Goal: Task Accomplishment & Management: Manage account settings

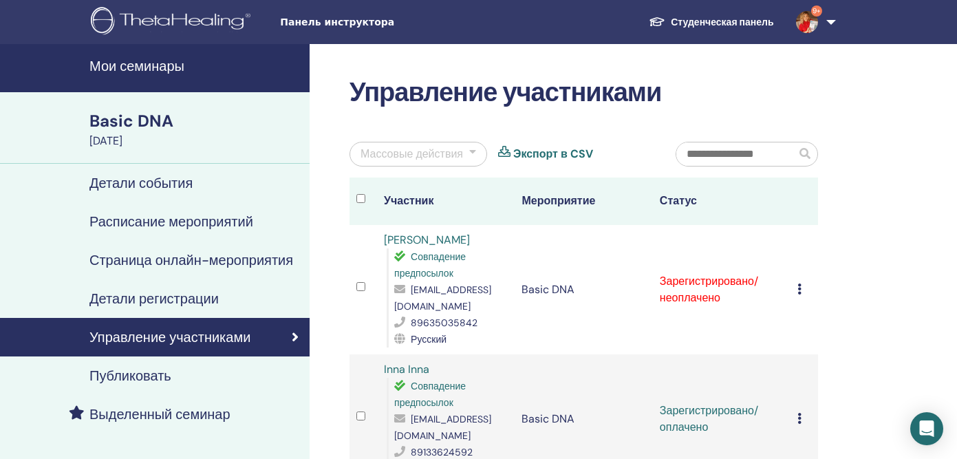
scroll to position [111, 0]
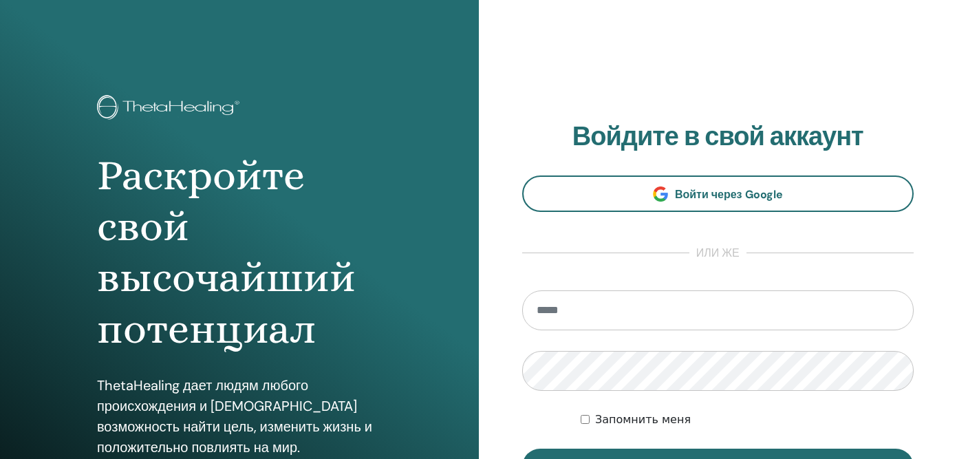
click at [577, 313] on input "email" at bounding box center [718, 310] width 392 height 40
type input "**********"
click at [522, 448] on button "Вход" at bounding box center [718, 466] width 392 height 36
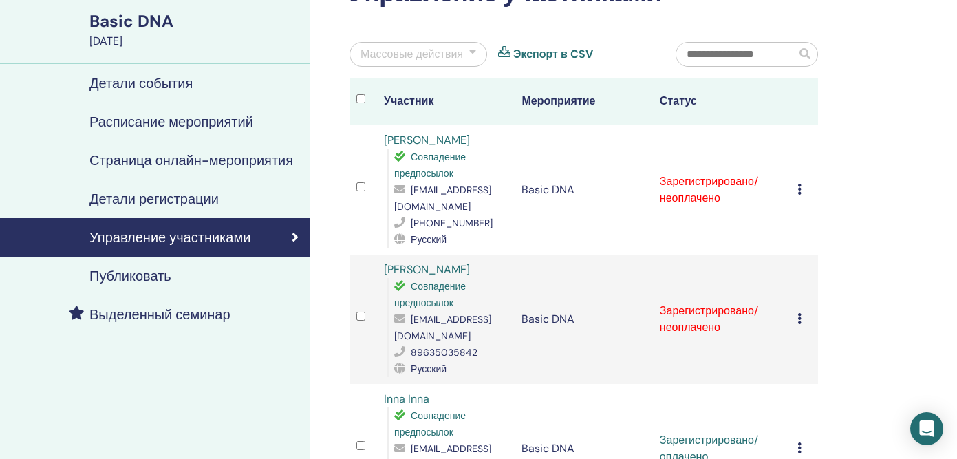
scroll to position [100, 0]
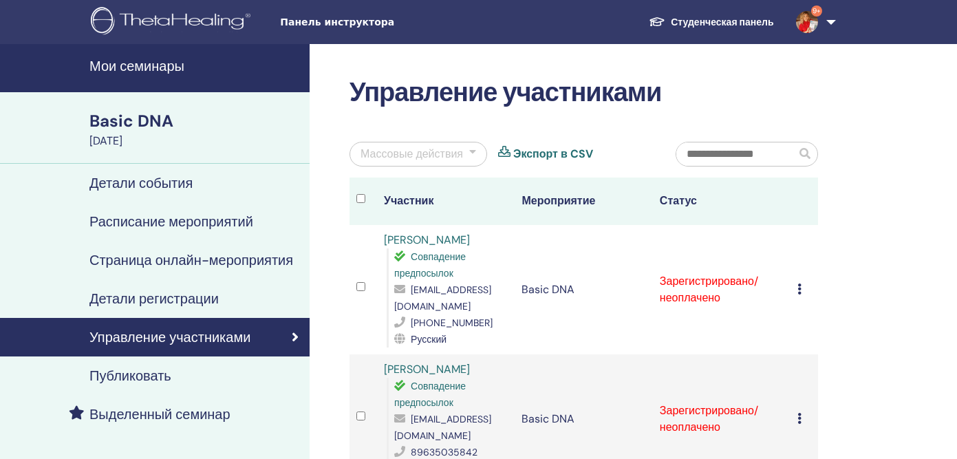
scroll to position [100, 0]
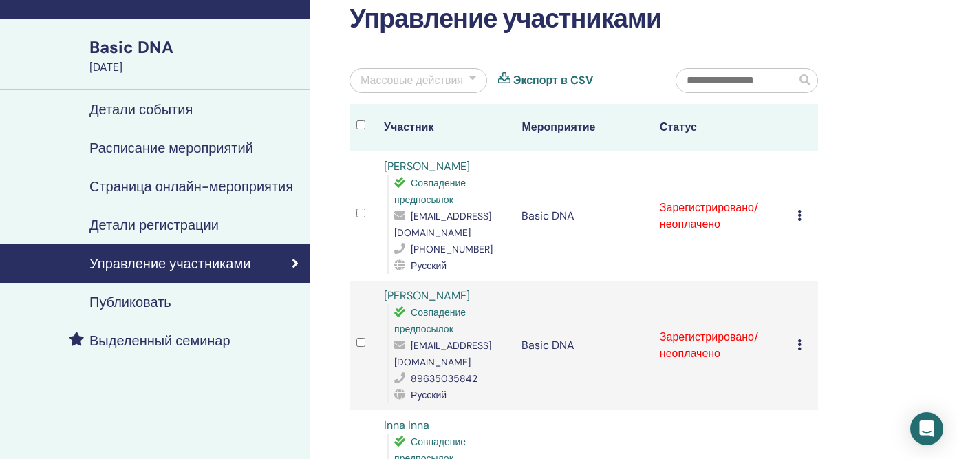
scroll to position [51, 0]
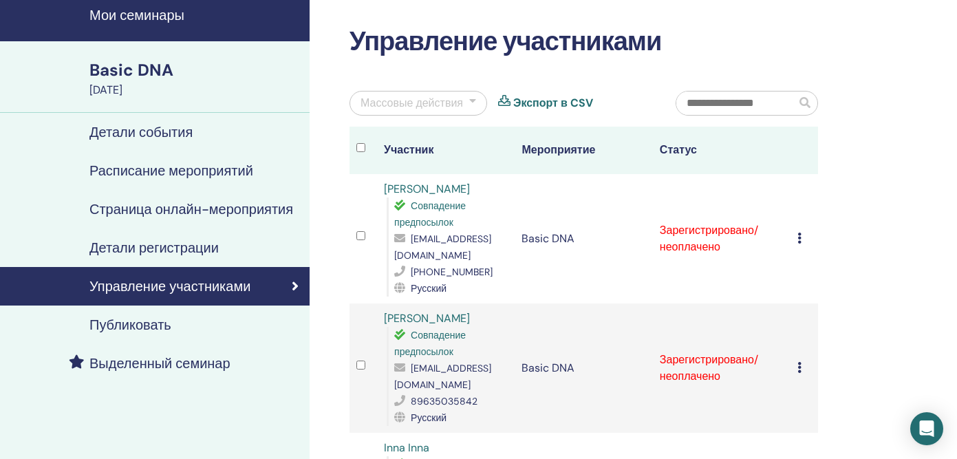
click at [133, 287] on h4 "Управление участниками" at bounding box center [169, 286] width 161 height 17
click at [136, 72] on div "Basic DNA" at bounding box center [195, 69] width 212 height 23
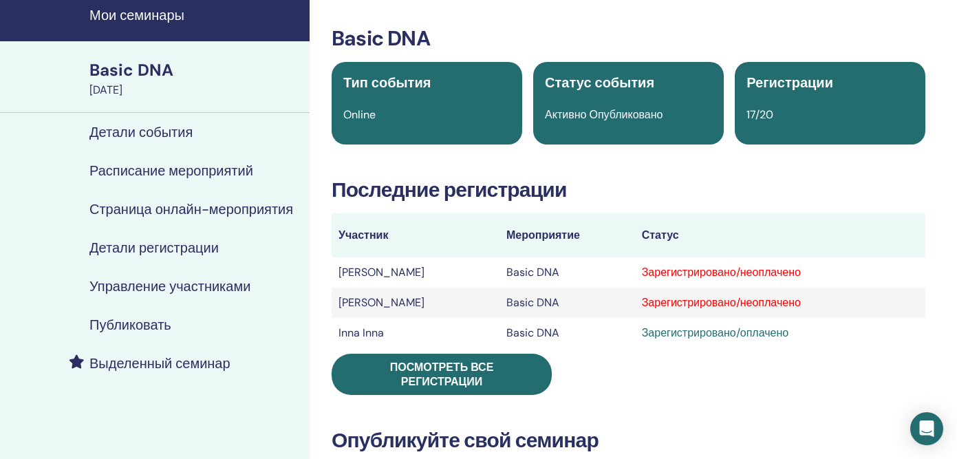
click at [136, 71] on div "Basic DNA" at bounding box center [195, 69] width 212 height 23
click at [156, 14] on h4 "Мои семинары" at bounding box center [195, 15] width 212 height 17
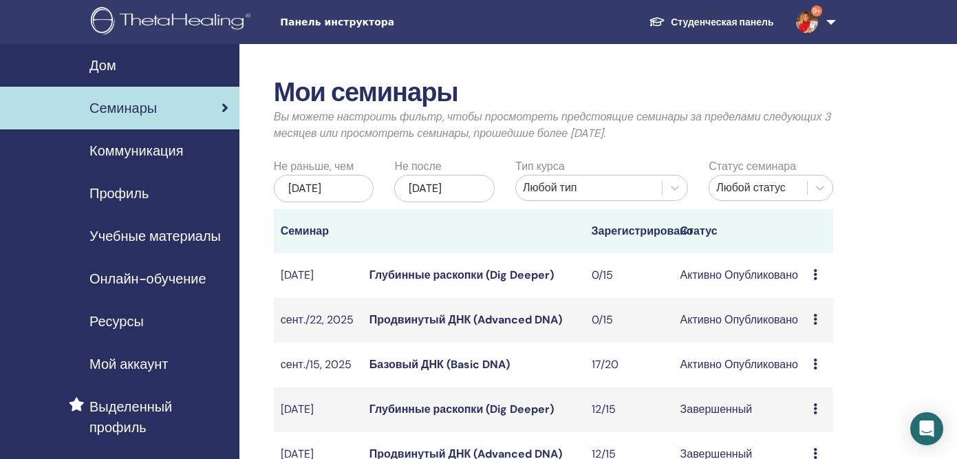
click at [815, 369] on icon at bounding box center [815, 363] width 4 height 11
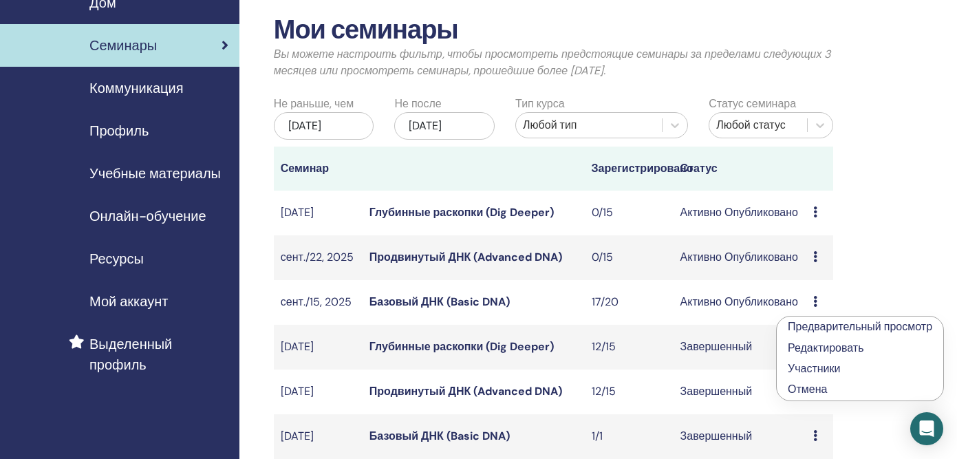
click at [812, 354] on link "Редактировать" at bounding box center [826, 347] width 76 height 14
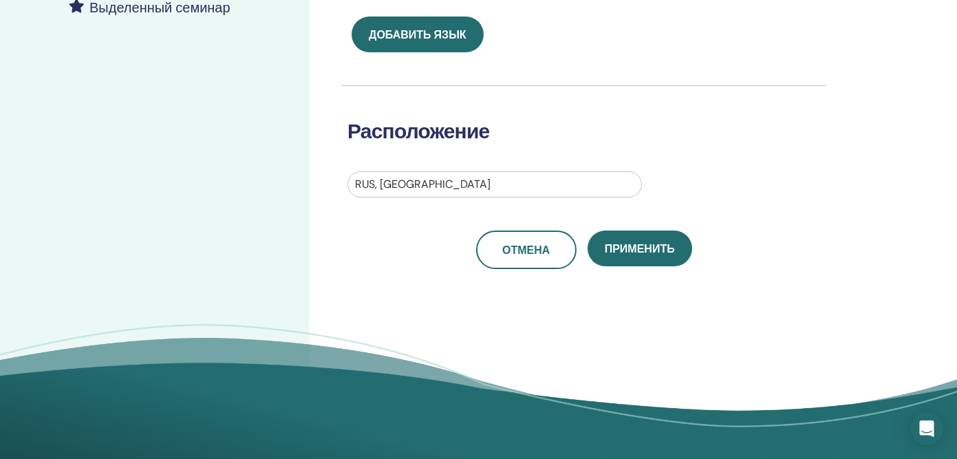
scroll to position [391, 0]
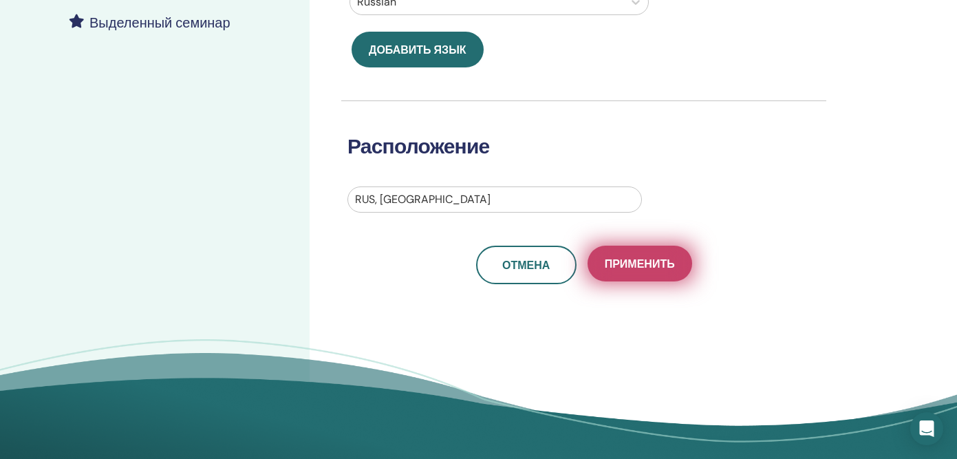
click at [635, 270] on span "Применить" at bounding box center [640, 264] width 70 height 14
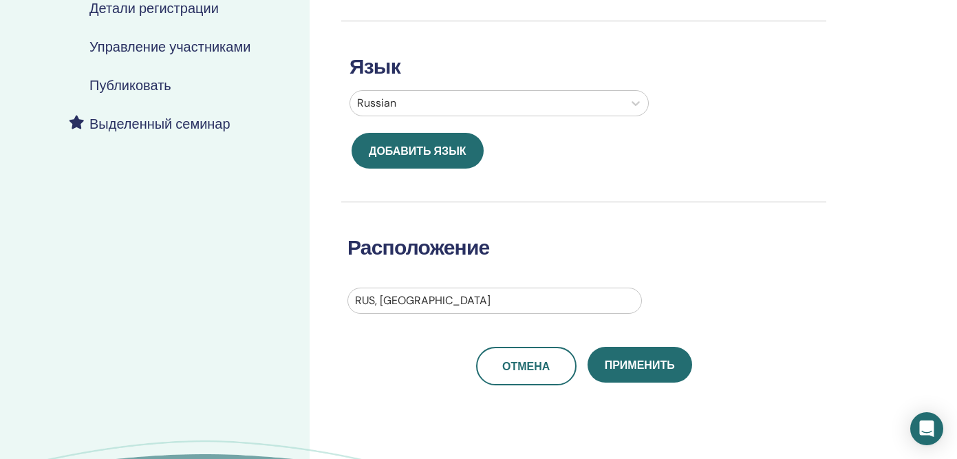
scroll to position [292, 0]
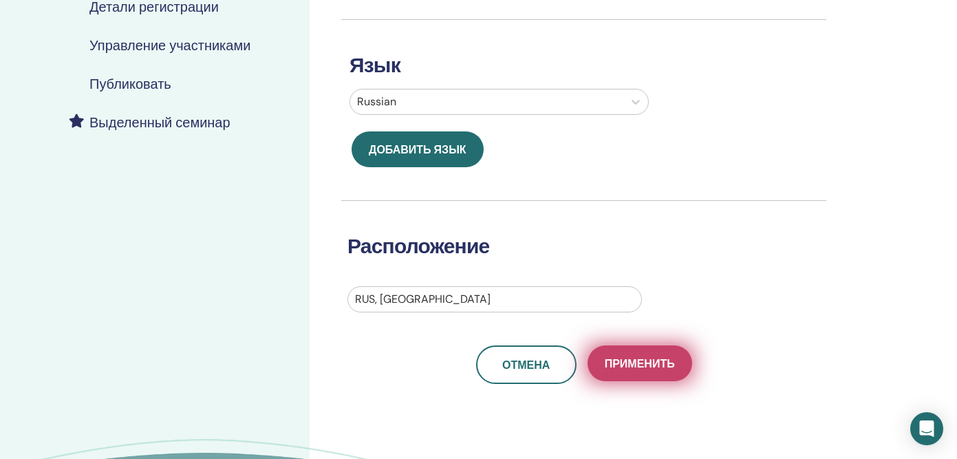
click at [630, 354] on button "Применить" at bounding box center [639, 363] width 105 height 36
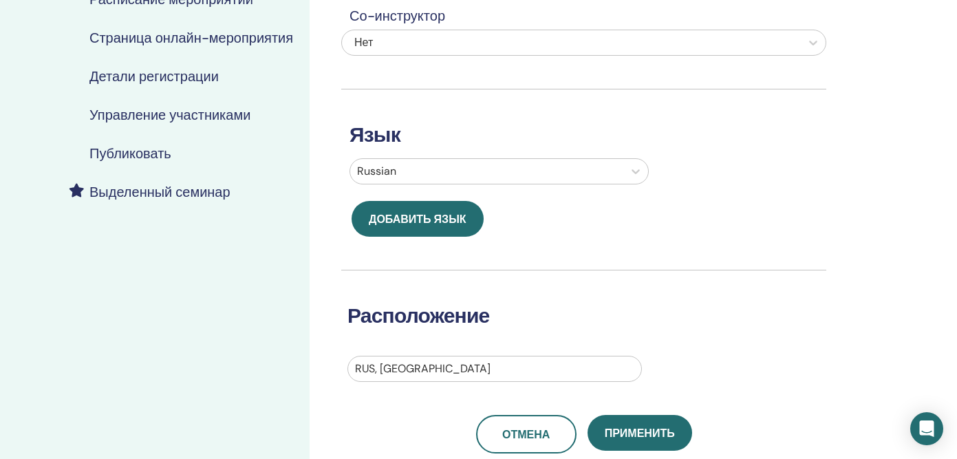
scroll to position [261, 0]
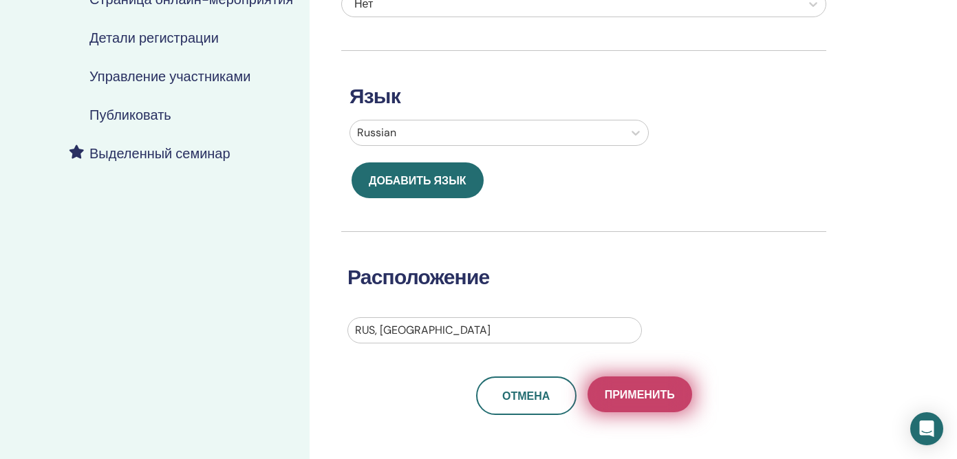
click at [647, 387] on span "Применить" at bounding box center [640, 394] width 70 height 14
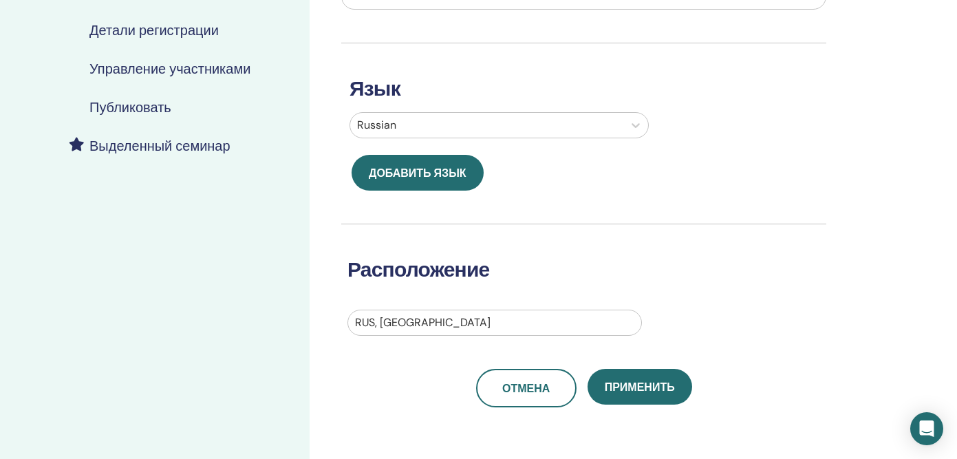
scroll to position [269, 0]
click at [647, 387] on span "Применить" at bounding box center [640, 386] width 70 height 14
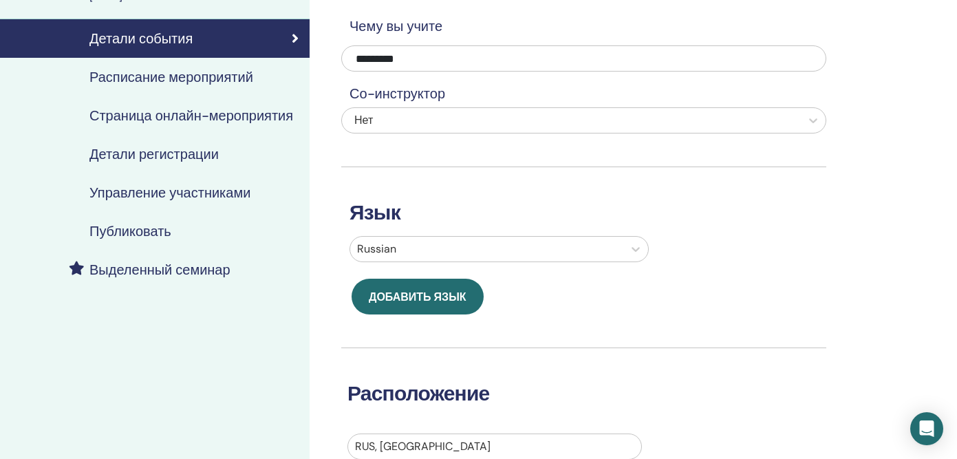
scroll to position [209, 0]
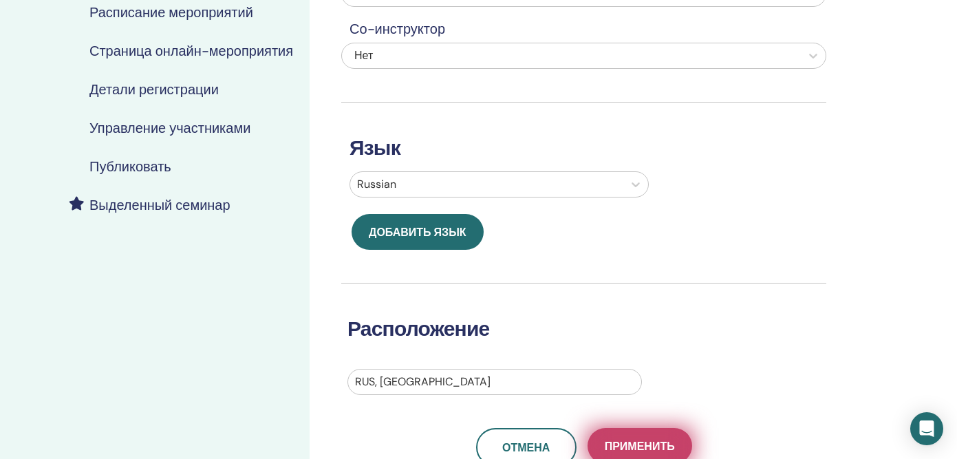
click at [608, 446] on span "Применить" at bounding box center [640, 446] width 70 height 14
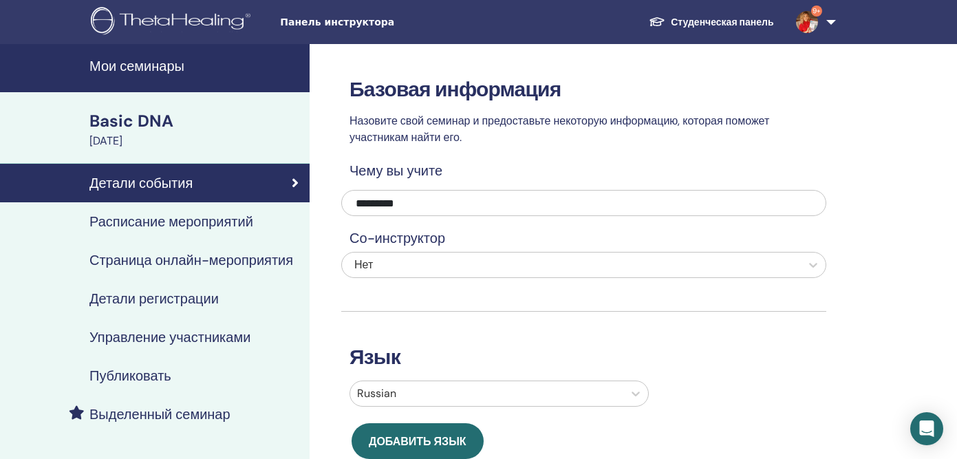
click at [141, 116] on div "Basic DNA" at bounding box center [195, 120] width 212 height 23
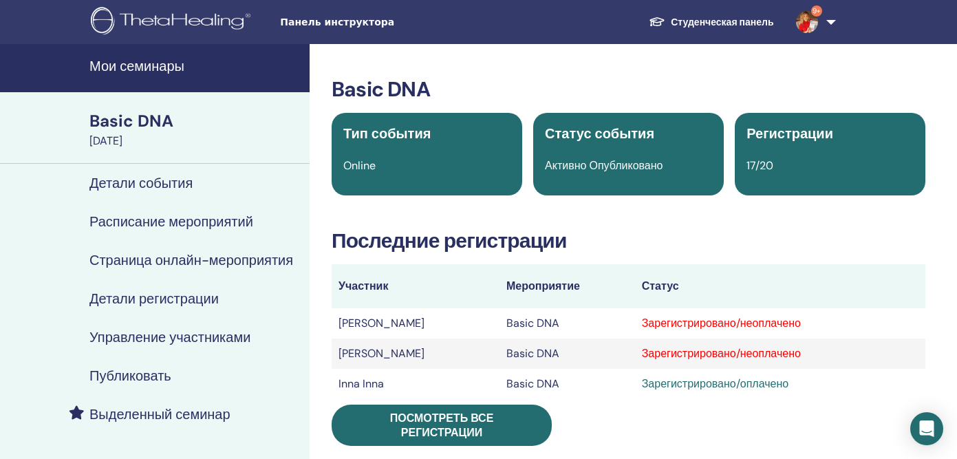
click at [149, 72] on h4 "Мои семинары" at bounding box center [195, 66] width 212 height 17
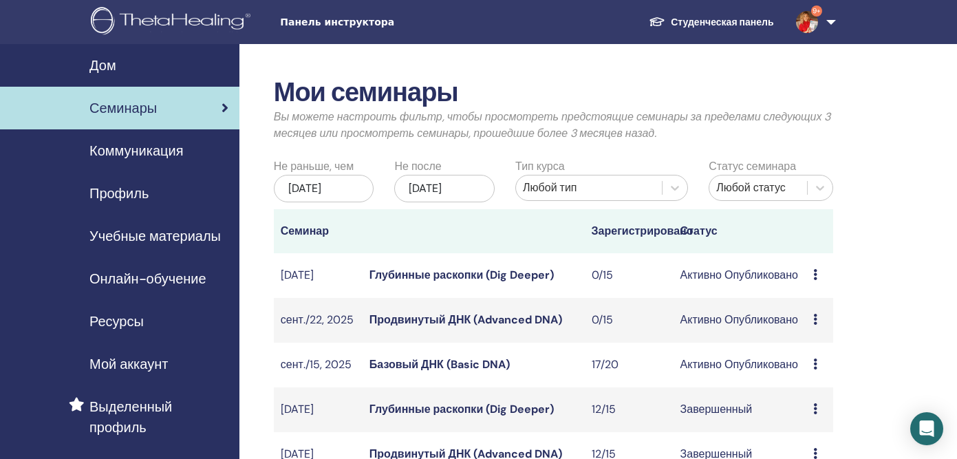
click at [816, 369] on icon at bounding box center [815, 363] width 4 height 11
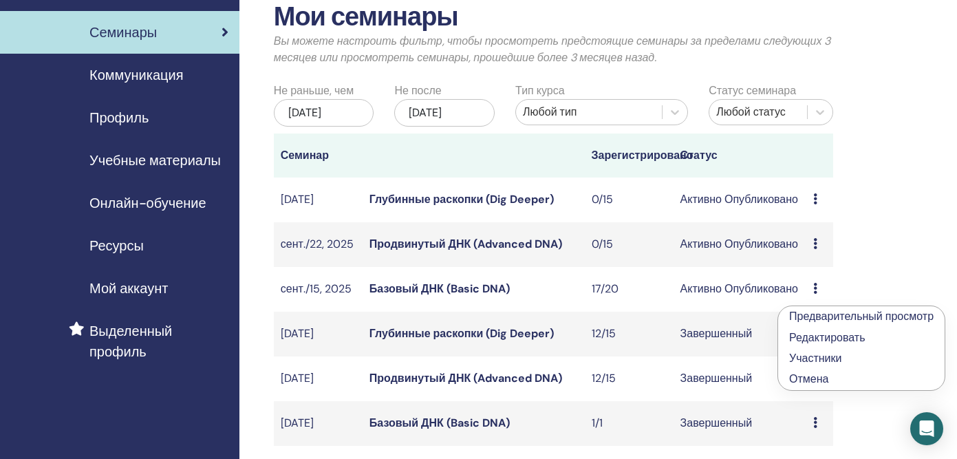
scroll to position [85, 0]
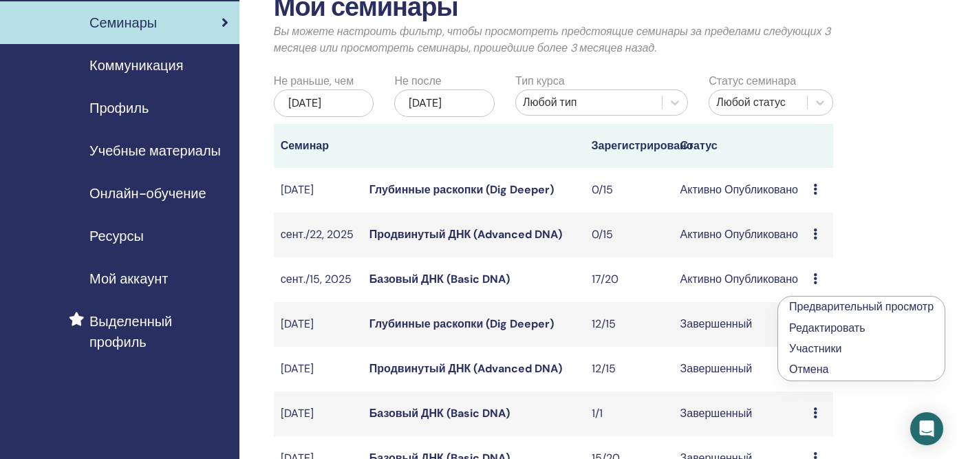
click at [824, 327] on link "Редактировать" at bounding box center [827, 328] width 76 height 14
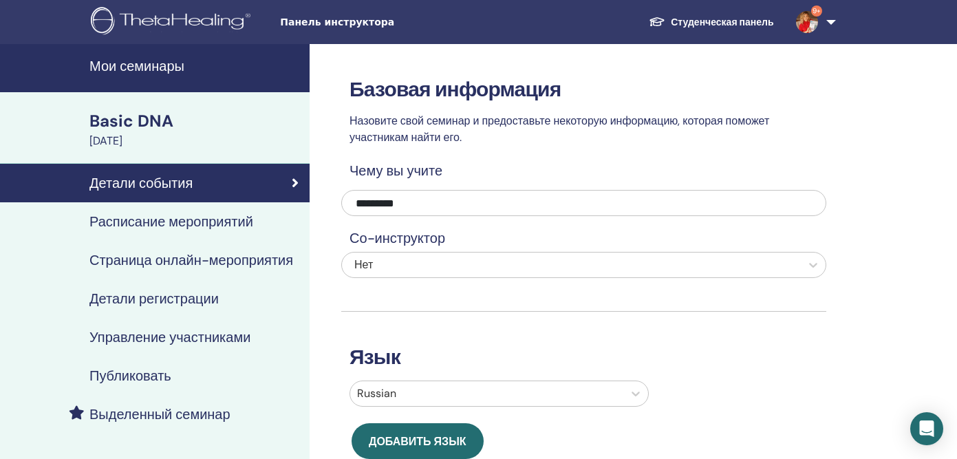
click at [244, 217] on h4 "Расписание мероприятий" at bounding box center [171, 221] width 164 height 17
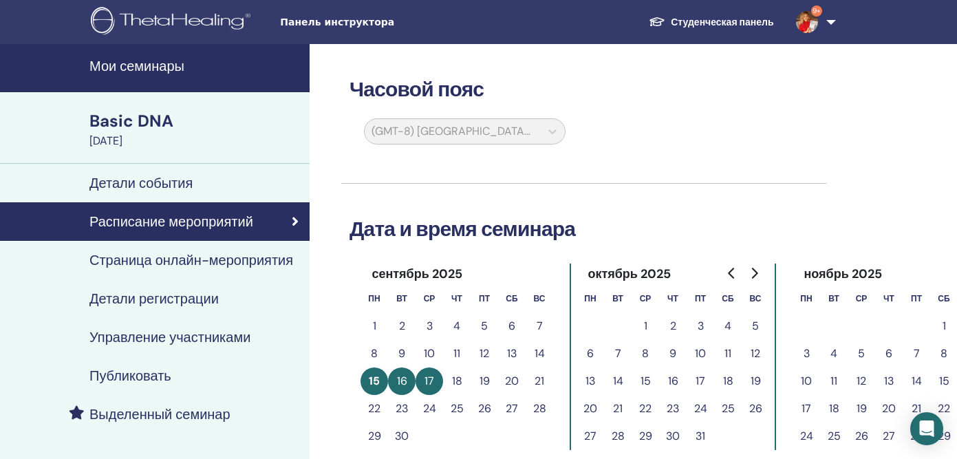
click at [209, 183] on div "Детали события" at bounding box center [155, 183] width 288 height 17
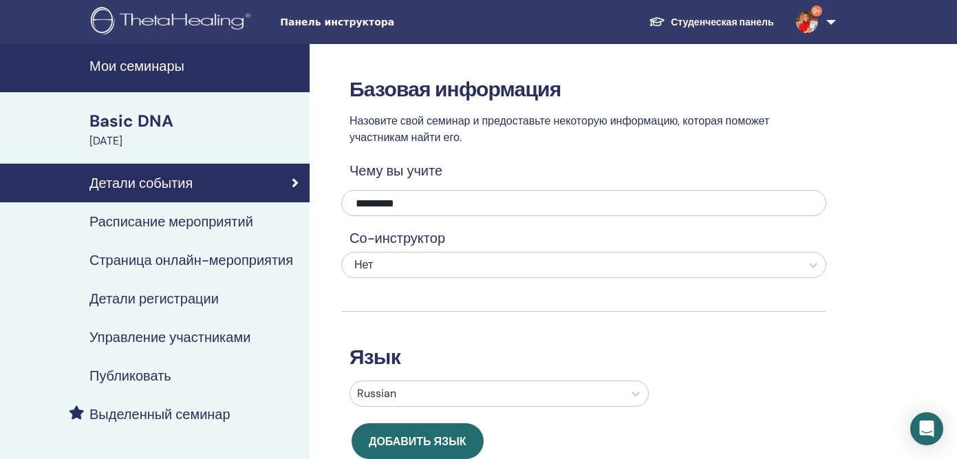
click at [214, 301] on h4 "Детали регистрации" at bounding box center [153, 298] width 129 height 17
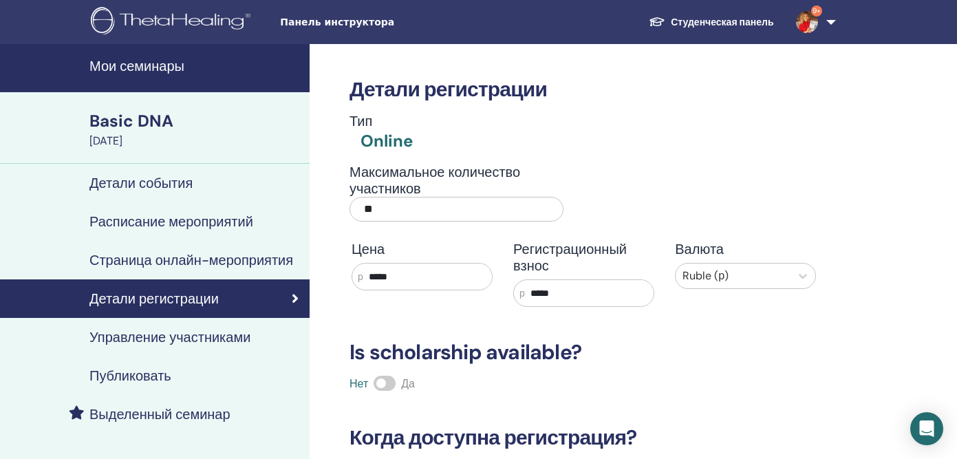
click at [378, 208] on input "**" at bounding box center [456, 209] width 214 height 25
type input "**"
click at [653, 118] on div "Тип Online" at bounding box center [583, 133] width 485 height 40
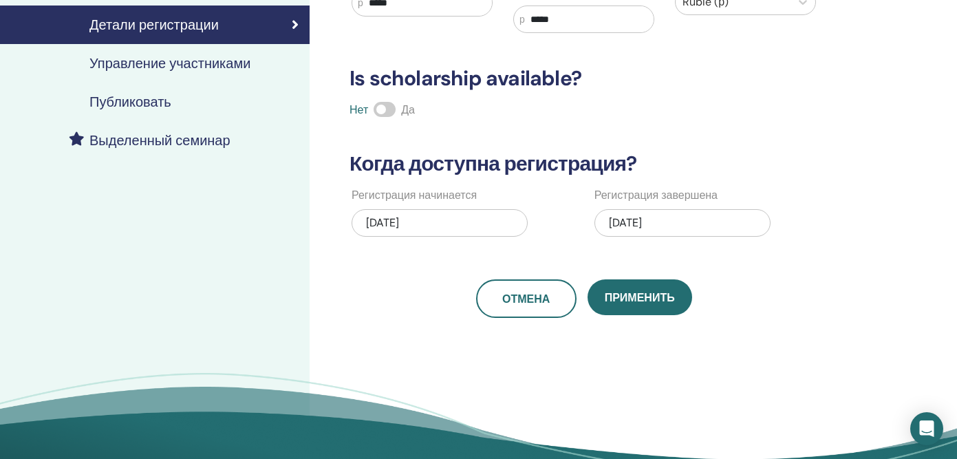
scroll to position [327, 0]
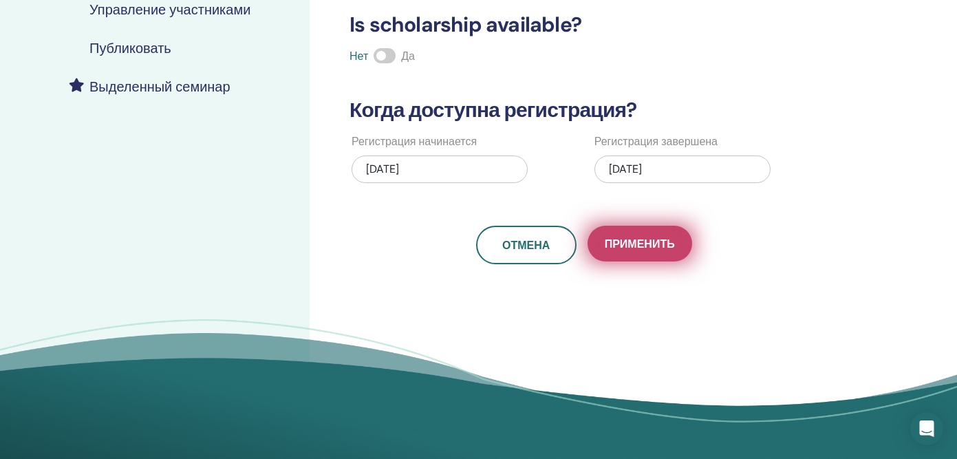
click at [633, 249] on span "Применить" at bounding box center [640, 244] width 70 height 14
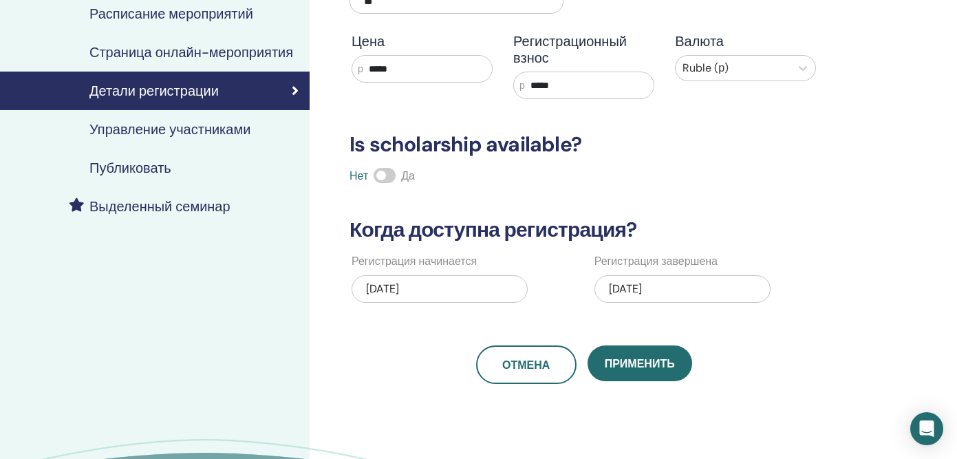
scroll to position [0, 0]
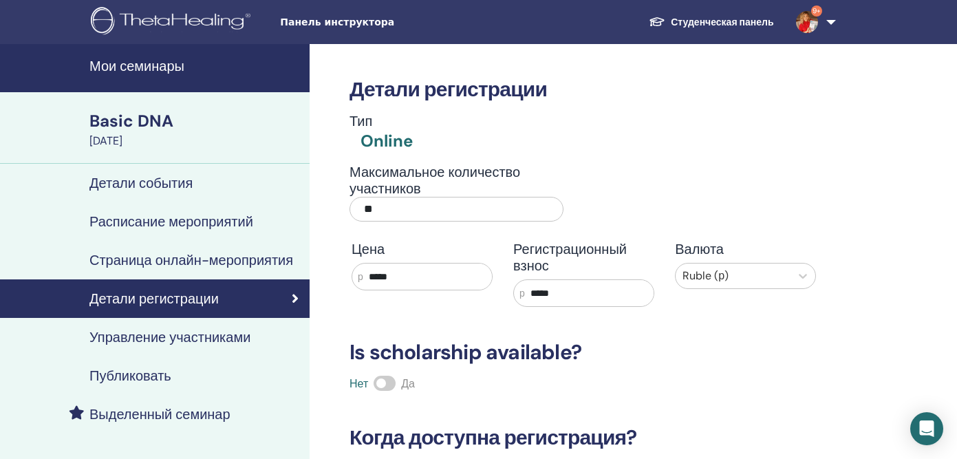
click at [135, 123] on div "Basic DNA" at bounding box center [195, 120] width 212 height 23
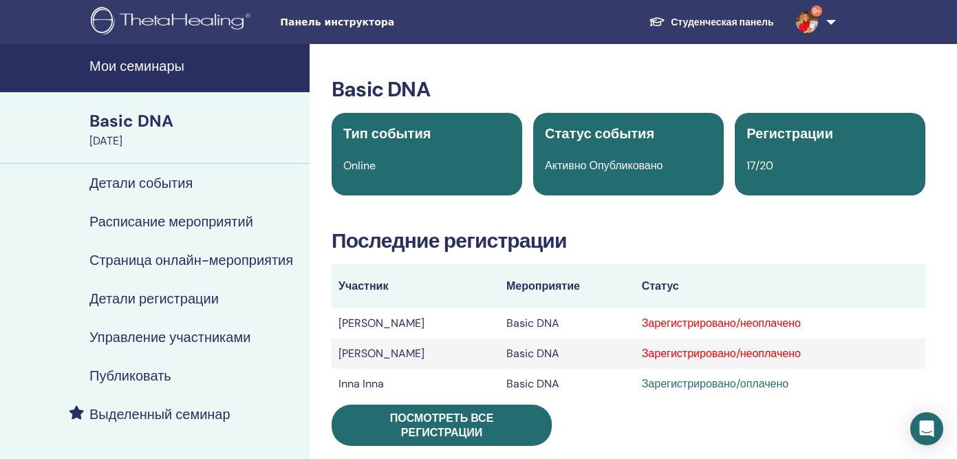
click at [134, 67] on h4 "Мои семинары" at bounding box center [195, 66] width 212 height 17
